Goal: Task Accomplishment & Management: Use online tool/utility

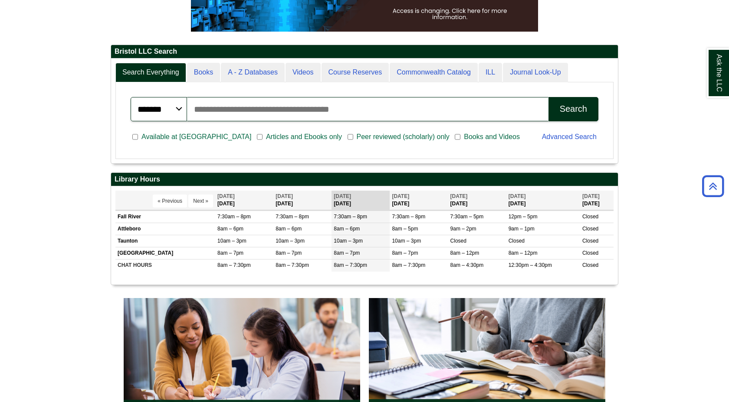
scroll to position [190, 0]
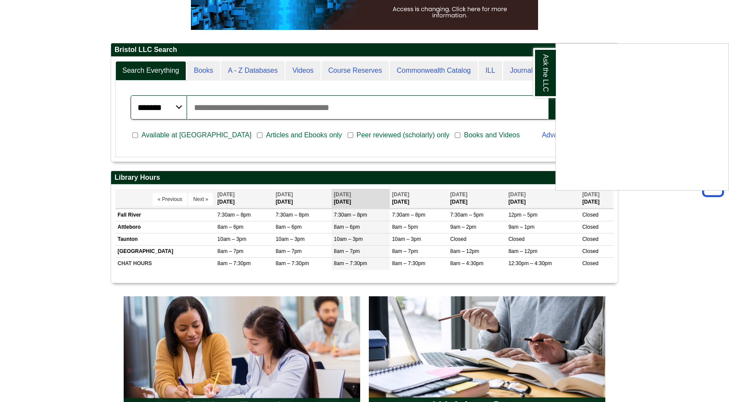
click at [268, 250] on div "Ask the LLC" at bounding box center [364, 201] width 729 height 402
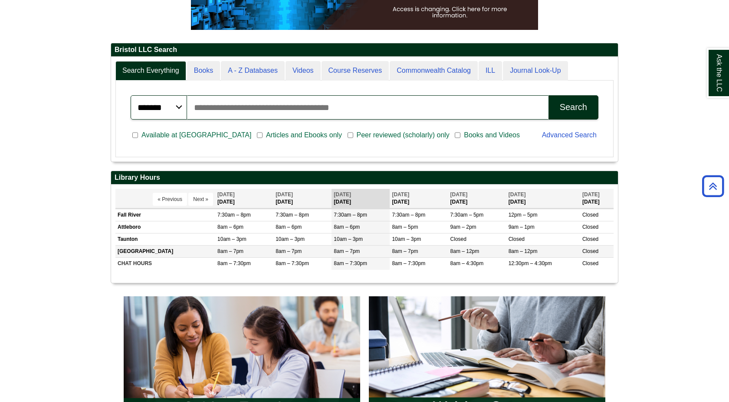
click at [136, 256] on td "[GEOGRAPHIC_DATA]" at bounding box center [165, 252] width 100 height 12
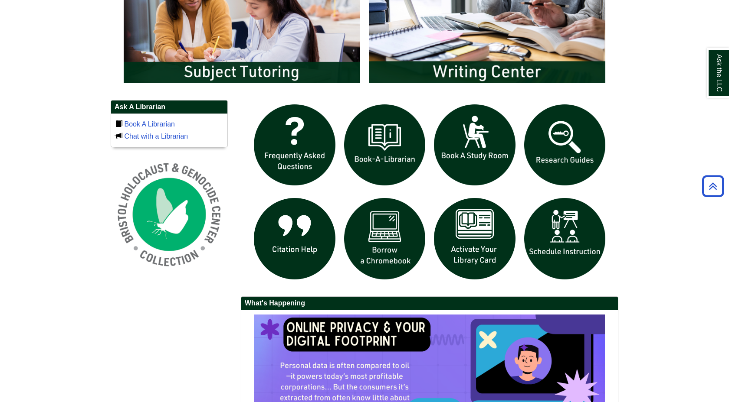
scroll to position [614, 0]
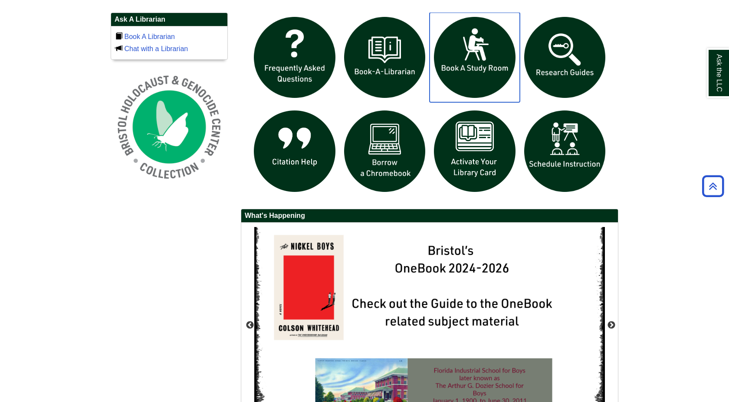
click at [472, 58] on img "slideshow" at bounding box center [474, 58] width 90 height 90
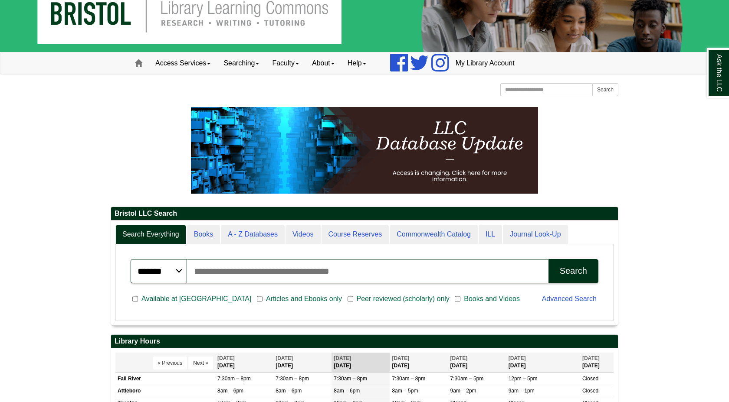
scroll to position [0, 0]
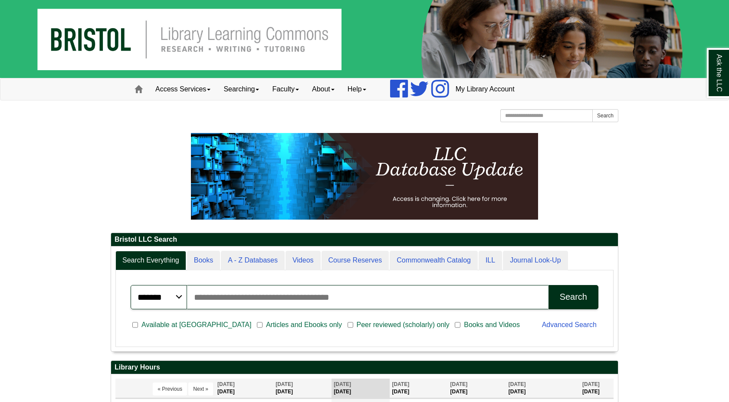
click at [78, 51] on img at bounding box center [364, 39] width 729 height 78
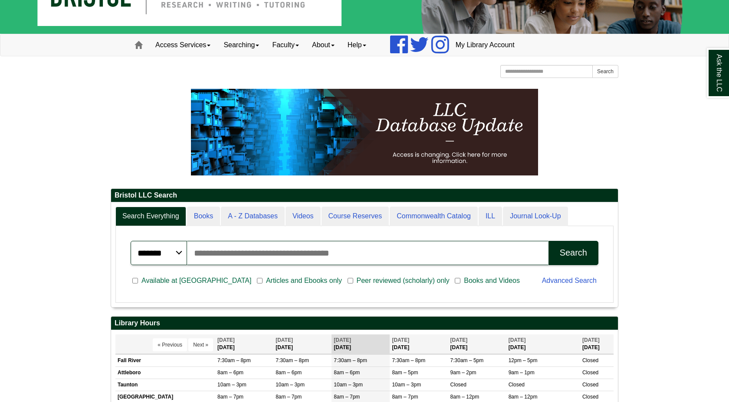
scroll to position [38, 0]
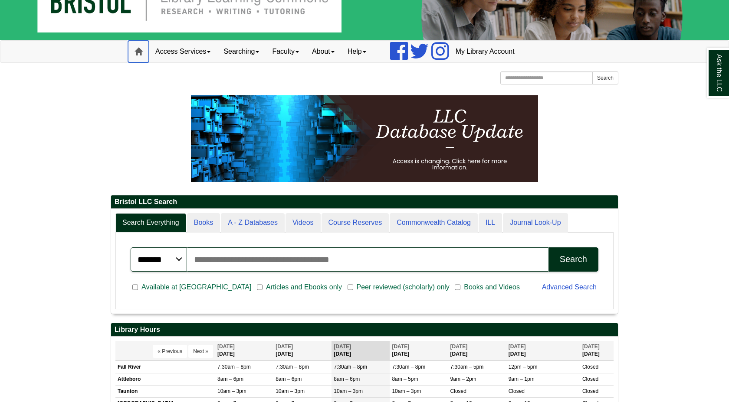
click at [139, 54] on span at bounding box center [138, 52] width 8 height 8
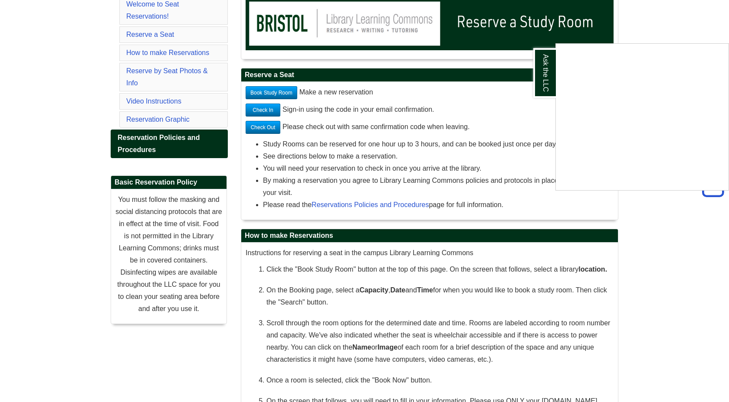
scroll to position [148, 0]
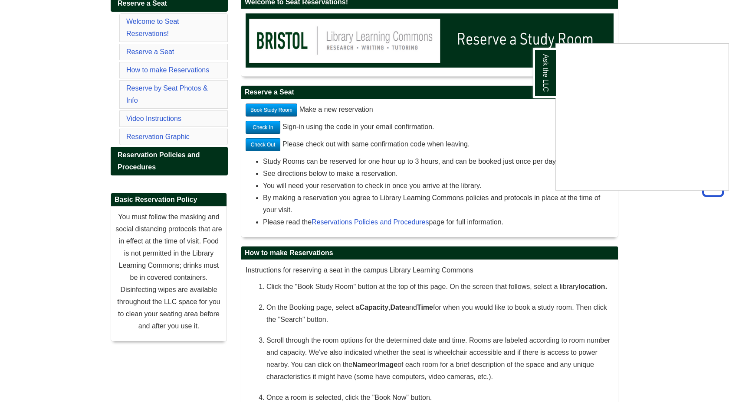
click at [274, 111] on div "Ask the LLC" at bounding box center [364, 201] width 729 height 402
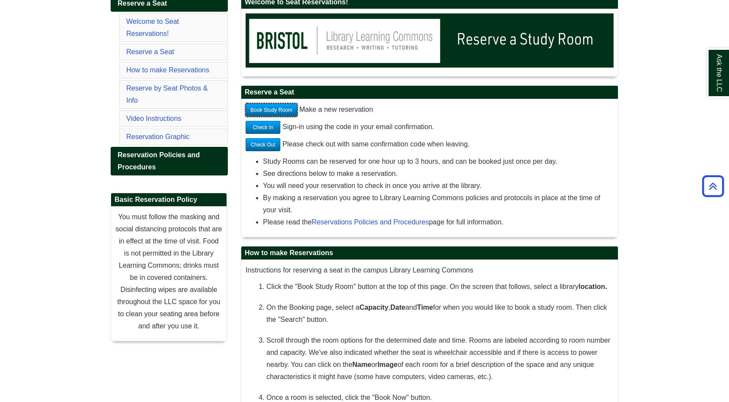
click at [273, 111] on link "Book Study Room" at bounding box center [271, 110] width 52 height 13
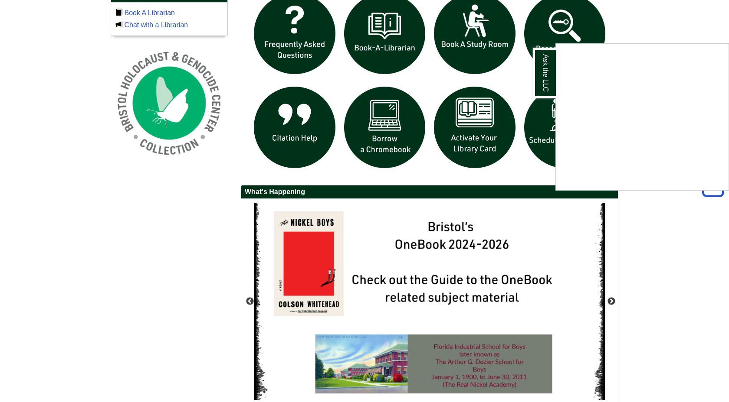
scroll to position [640, 0]
